Goal: Information Seeking & Learning: Learn about a topic

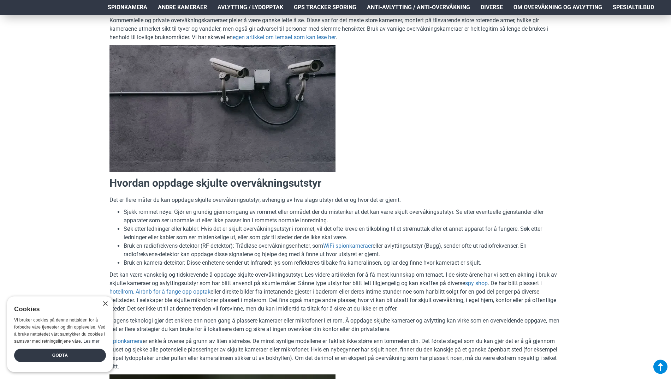
scroll to position [283, 0]
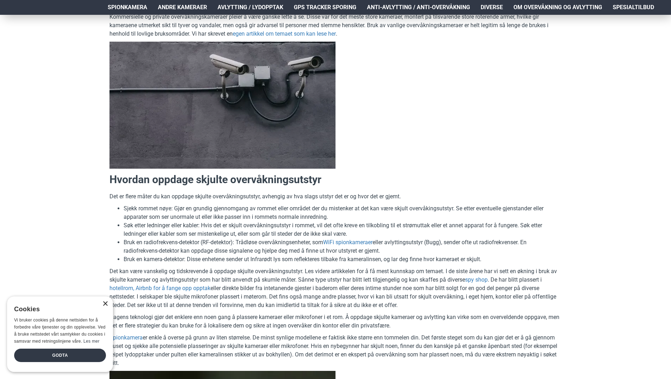
click at [107, 302] on div "×" at bounding box center [104, 304] width 5 height 5
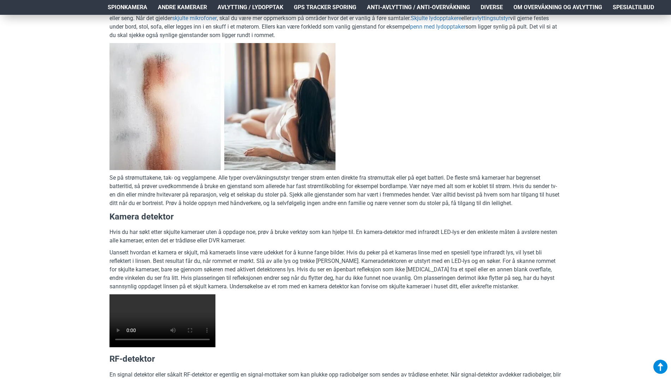
scroll to position [1201, 0]
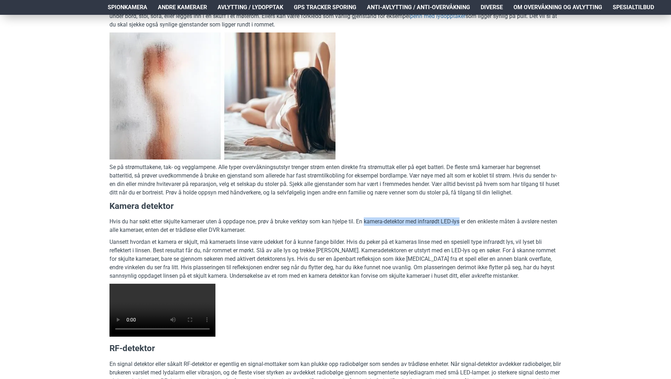
drag, startPoint x: 463, startPoint y: 220, endPoint x: 366, endPoint y: 221, distance: 97.2
click at [366, 221] on p "Hvis du har søkt etter skjulte kameraer uten å oppdage noe, prøv å bruke verktø…" at bounding box center [336, 226] width 452 height 17
copy p "kamera-detektor med infrarødt LED-lys"
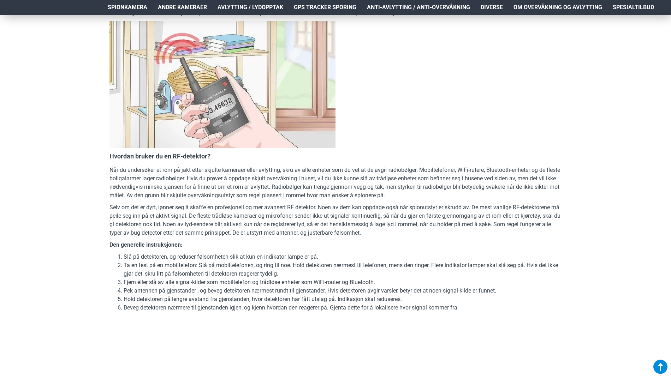
scroll to position [1696, 0]
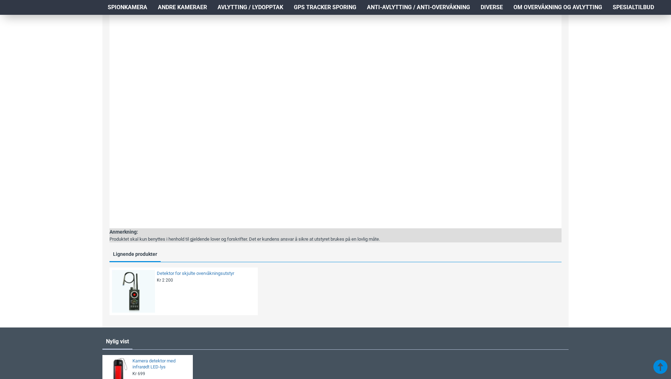
scroll to position [671, 0]
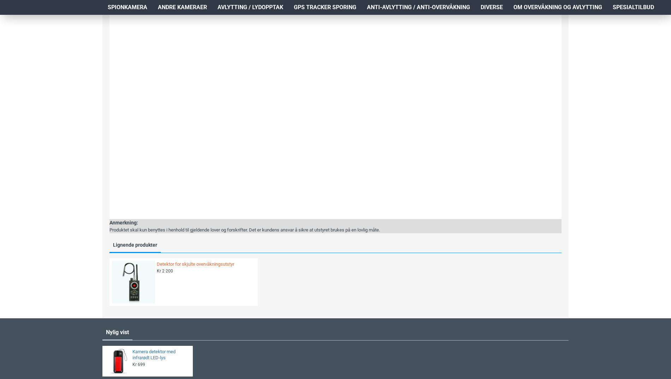
click at [171, 265] on link "Detektor for skjulte overvåkningsutstyr" at bounding box center [205, 265] width 97 height 6
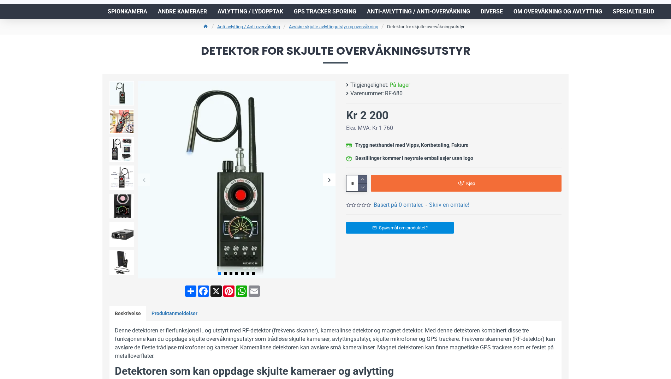
scroll to position [35, 0]
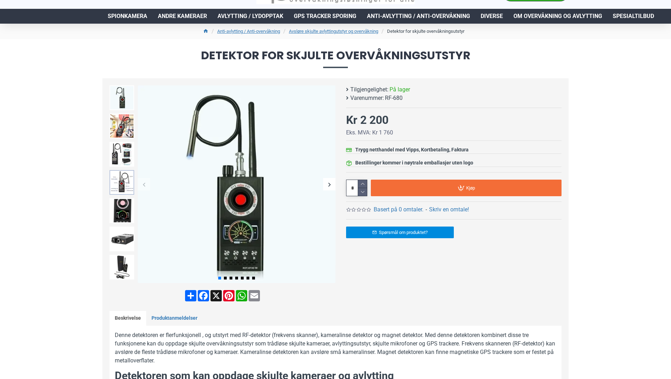
click at [118, 177] on img at bounding box center [122, 182] width 25 height 25
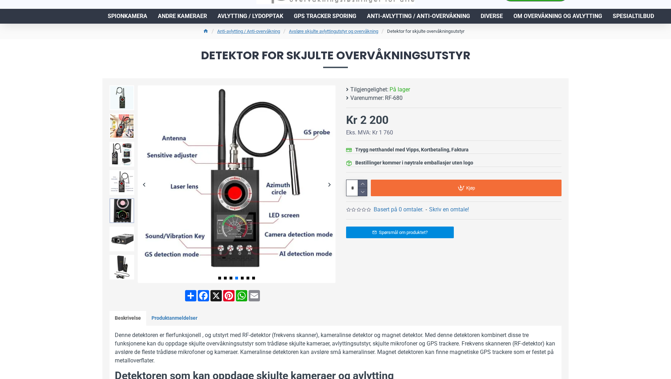
click at [120, 204] on img at bounding box center [122, 211] width 25 height 25
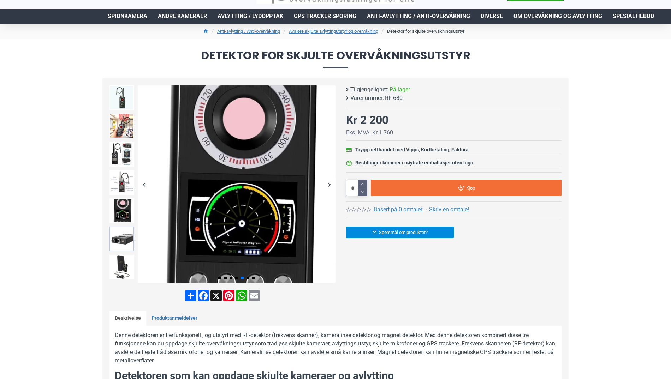
click at [123, 235] on img at bounding box center [122, 239] width 25 height 25
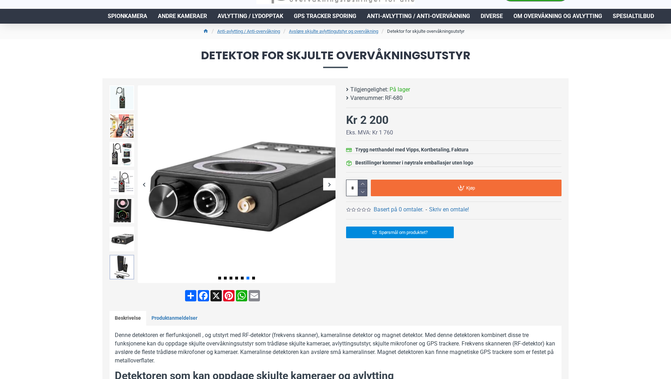
click at [122, 263] on img at bounding box center [122, 267] width 25 height 25
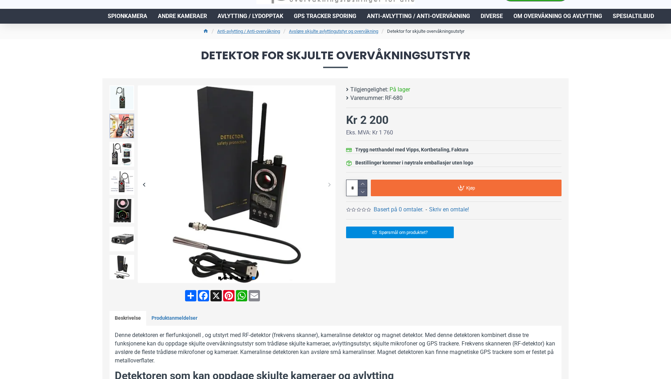
click at [123, 128] on img at bounding box center [122, 126] width 25 height 25
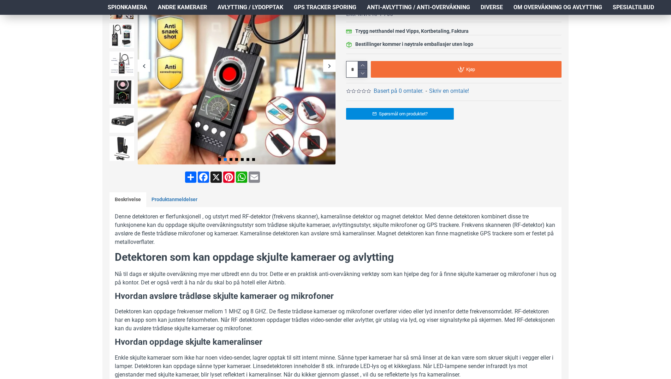
scroll to position [141, 0]
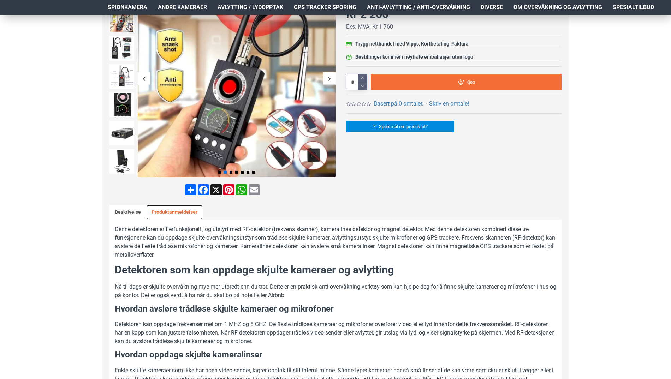
click at [180, 209] on link "Produktanmeldelser" at bounding box center [174, 212] width 57 height 15
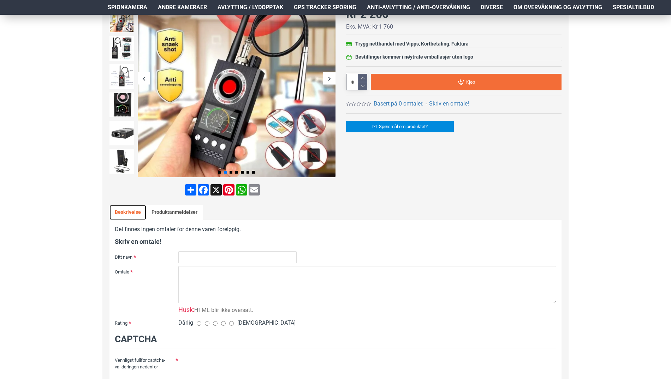
click at [134, 211] on link "Beskrivelse" at bounding box center [128, 212] width 37 height 15
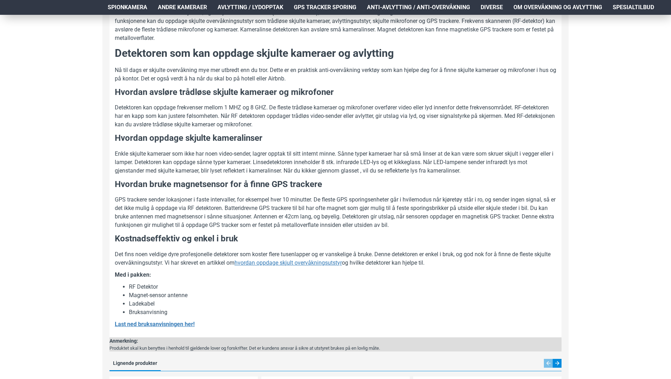
scroll to position [389, 0]
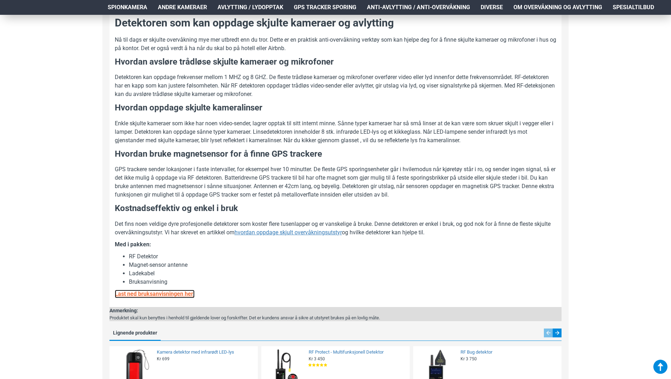
click at [186, 293] on u "Last ned bruksanvisningen her!" at bounding box center [155, 294] width 80 height 7
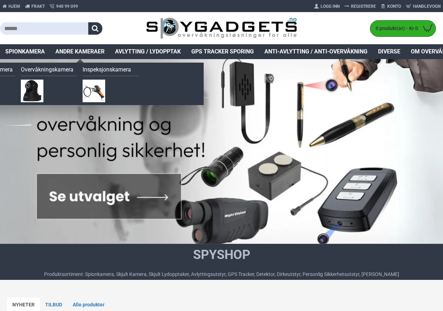
click at [89, 53] on span "Andre kameraer" at bounding box center [79, 51] width 49 height 8
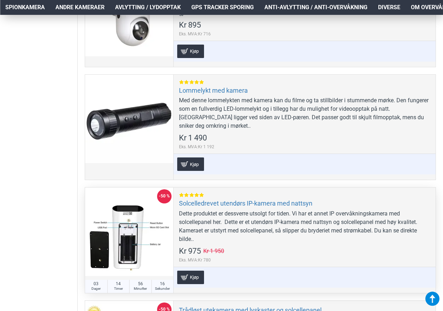
scroll to position [1025, 0]
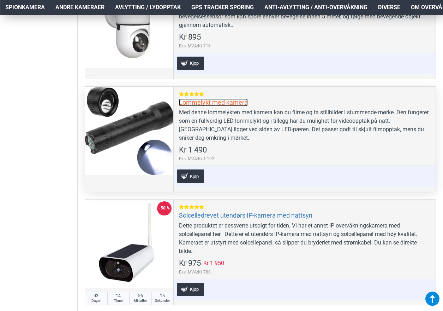
click at [234, 106] on link "Lommelykt med kamera" at bounding box center [213, 102] width 69 height 8
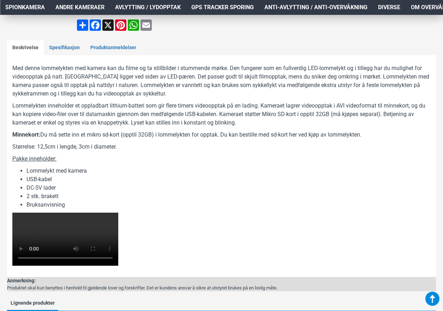
scroll to position [283, 0]
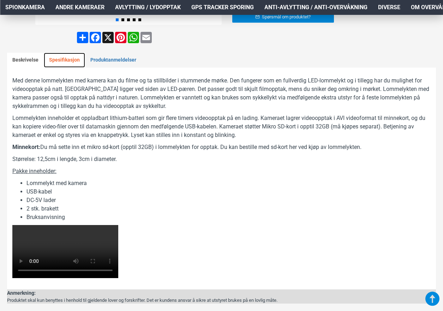
click at [71, 59] on link "Spesifikasjon" at bounding box center [64, 60] width 41 height 15
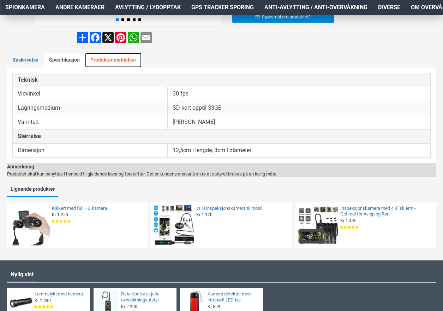
click at [105, 60] on link "Produktanmeldelser" at bounding box center [113, 60] width 57 height 15
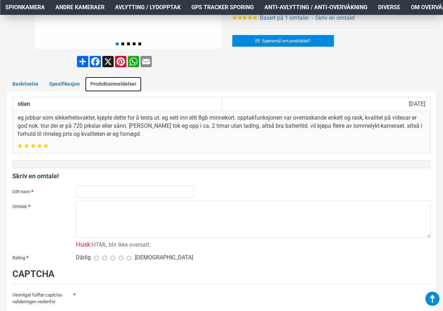
scroll to position [247, 0]
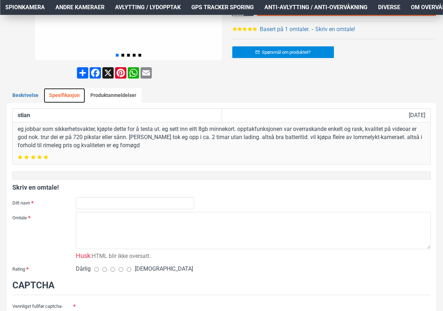
click at [58, 93] on link "Spesifikasjon" at bounding box center [64, 95] width 41 height 15
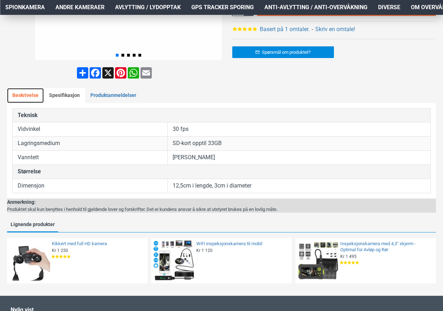
click at [27, 92] on link "Beskrivelse" at bounding box center [25, 95] width 37 height 15
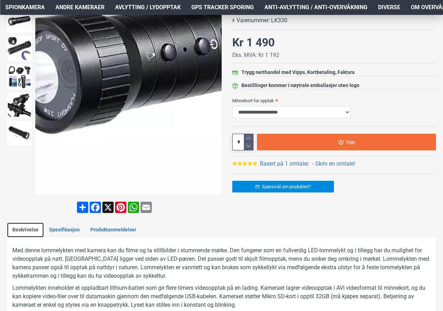
scroll to position [71, 0]
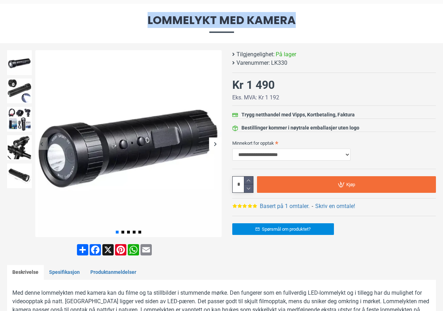
drag, startPoint x: 294, startPoint y: 21, endPoint x: 150, endPoint y: 19, distance: 143.8
click at [150, 19] on span "Lommelykt med kamera" at bounding box center [221, 23] width 429 height 18
copy span "Lommelykt med kamera"
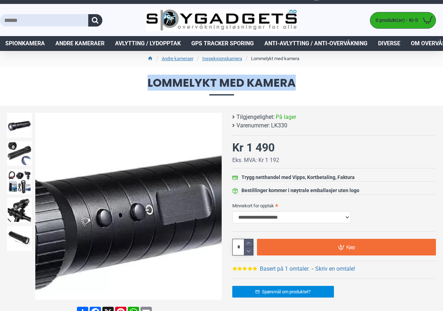
scroll to position [0, 0]
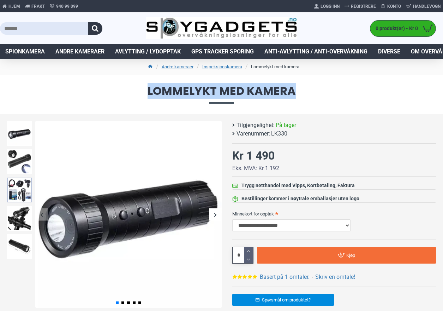
click at [20, 188] on img at bounding box center [19, 189] width 25 height 25
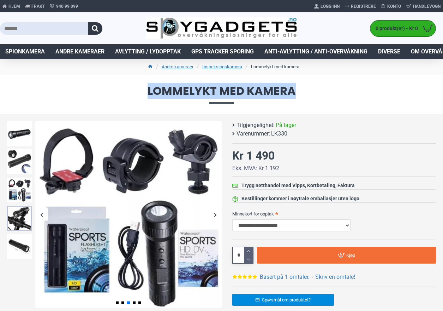
click at [18, 207] on img at bounding box center [19, 218] width 25 height 25
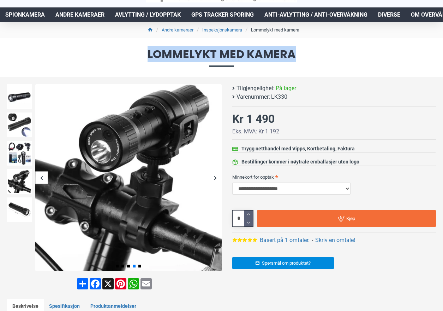
scroll to position [35, 0]
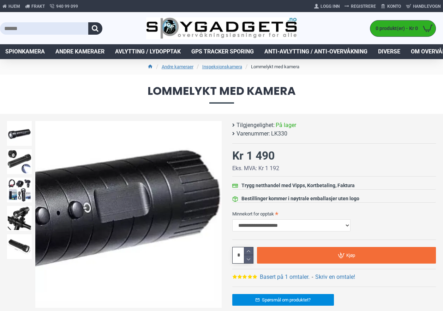
click at [215, 214] on div "Next slide" at bounding box center [216, 214] width 12 height 12
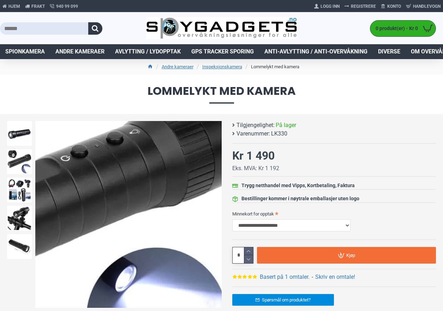
click at [212, 217] on div "Next slide" at bounding box center [216, 214] width 12 height 12
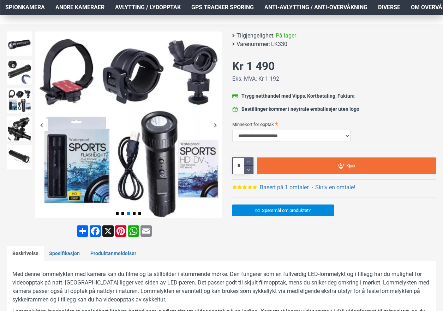
scroll to position [106, 0]
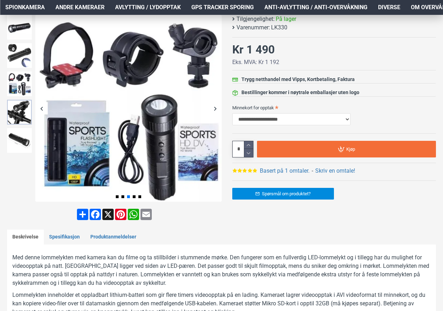
click at [19, 104] on img at bounding box center [19, 112] width 25 height 25
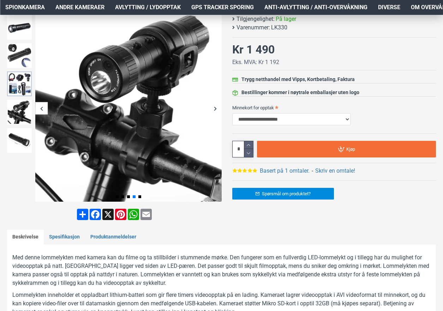
click at [19, 88] on img at bounding box center [19, 83] width 25 height 25
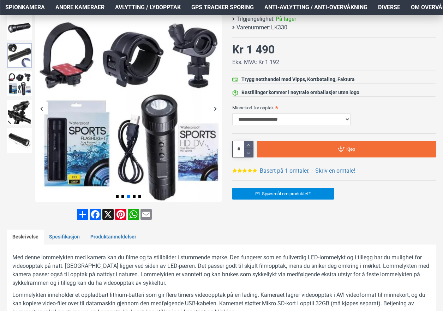
click at [18, 61] on img at bounding box center [19, 55] width 25 height 25
